Goal: Task Accomplishment & Management: Use online tool/utility

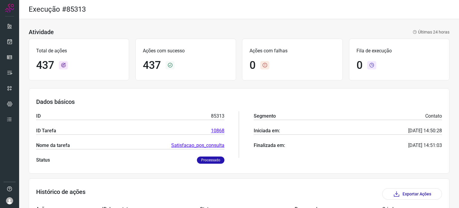
click at [441, 9] on div "Execução #85313" at bounding box center [239, 9] width 440 height 19
click at [5, 46] on link at bounding box center [10, 42] width 12 height 12
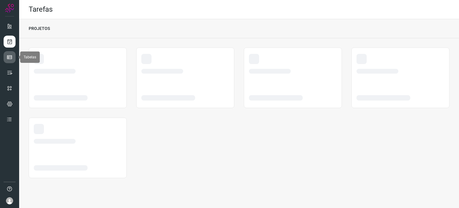
click at [9, 55] on icon at bounding box center [10, 57] width 6 height 6
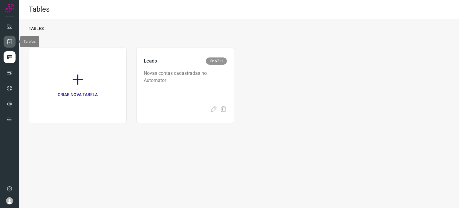
click at [12, 42] on icon at bounding box center [10, 42] width 6 height 6
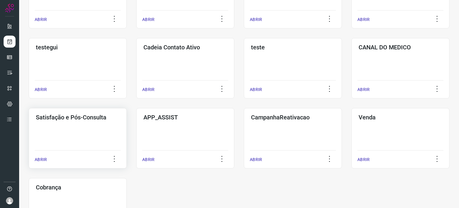
click at [90, 131] on div "Satisfação e Pós-Consulta ABRIR" at bounding box center [78, 138] width 98 height 60
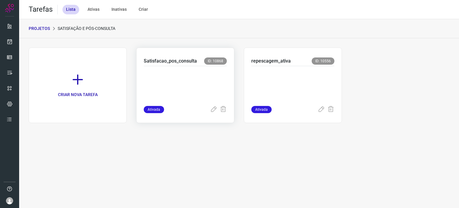
click at [191, 92] on p at bounding box center [185, 85] width 83 height 30
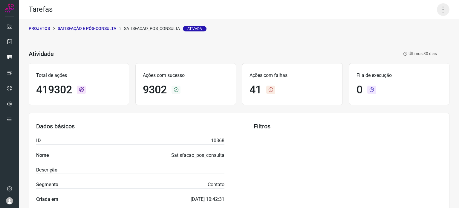
click at [438, 11] on icon at bounding box center [443, 9] width 13 height 13
click at [416, 39] on li "Executar" at bounding box center [417, 39] width 54 height 10
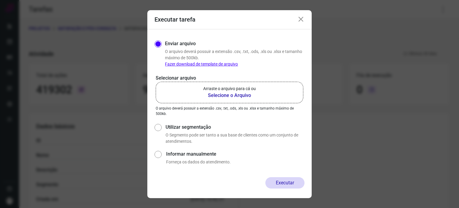
click at [227, 86] on p "Arraste o arquivo para cá ou" at bounding box center [229, 88] width 53 height 6
click at [0, 0] on input "Arraste o arquivo para cá ou Selecione o Arquivo" at bounding box center [0, 0] width 0 height 0
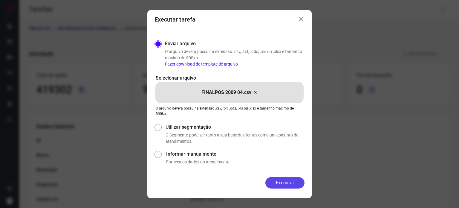
click at [293, 186] on button "Executar" at bounding box center [284, 182] width 39 height 11
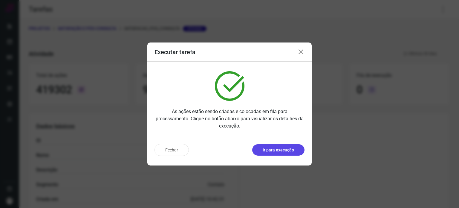
click at [281, 151] on p "Ir para execução" at bounding box center [278, 150] width 31 height 6
